Goal: Find specific page/section: Find specific page/section

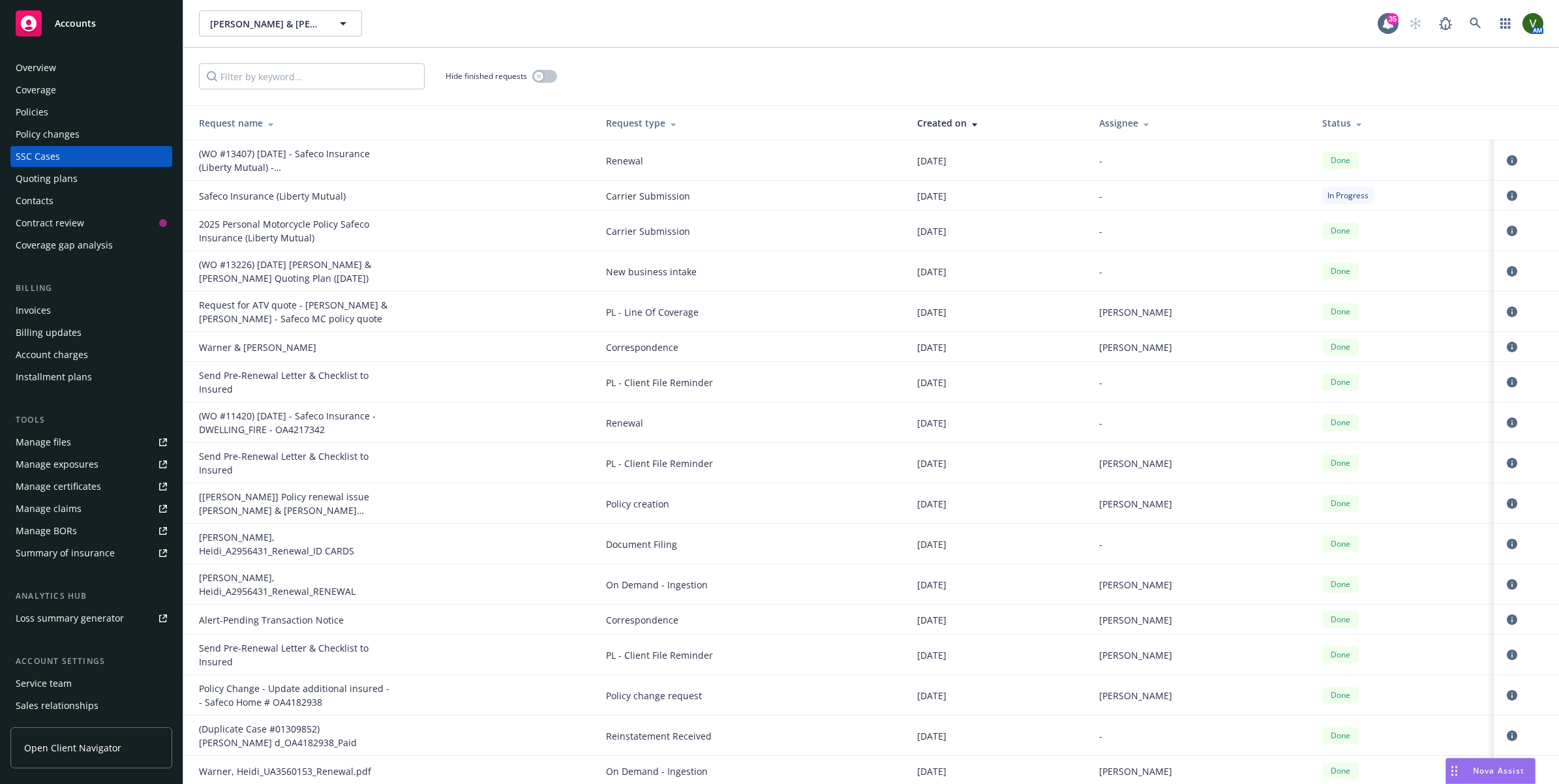
click at [44, 66] on div "Overview" at bounding box center [36, 68] width 40 height 21
